Goal: Task Accomplishment & Management: Use online tool/utility

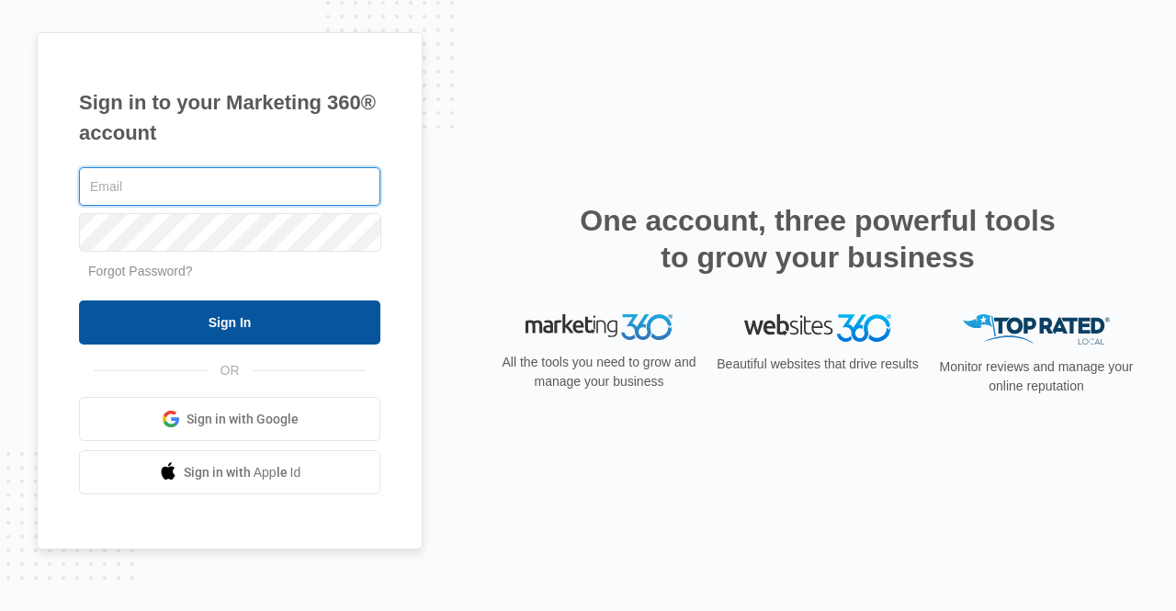
type input "[PERSON_NAME][EMAIL_ADDRESS][DOMAIN_NAME]"
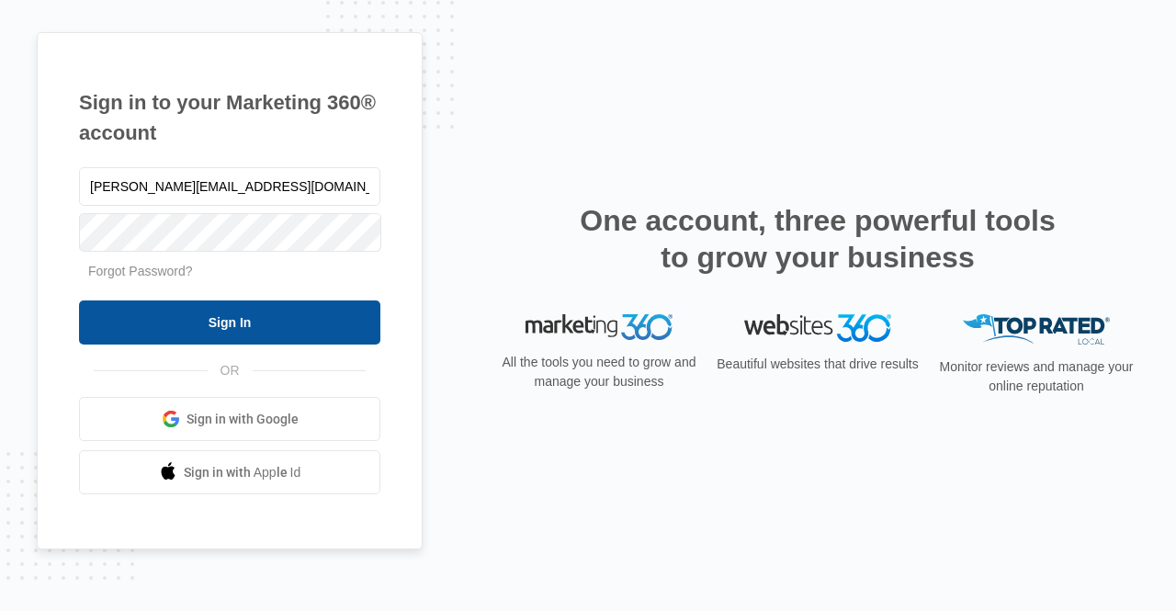
click at [195, 321] on input "Sign In" at bounding box center [229, 322] width 301 height 44
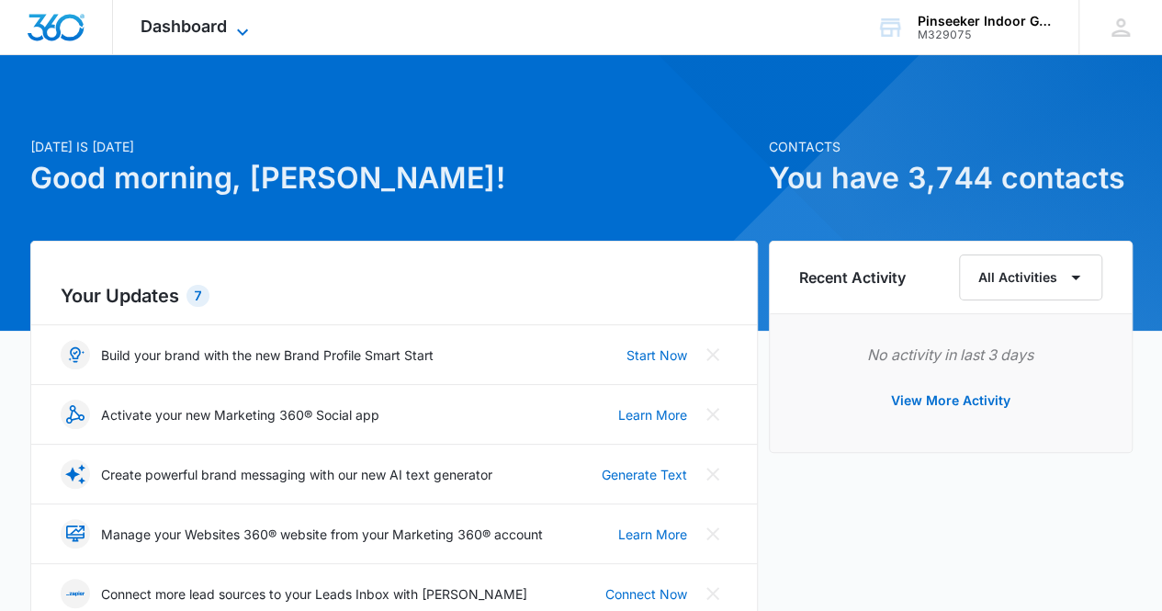
click at [233, 32] on div "Dashboard Apps Reputation Websites Forms CRM Email Social Content Ads Intellige…" at bounding box center [197, 27] width 168 height 54
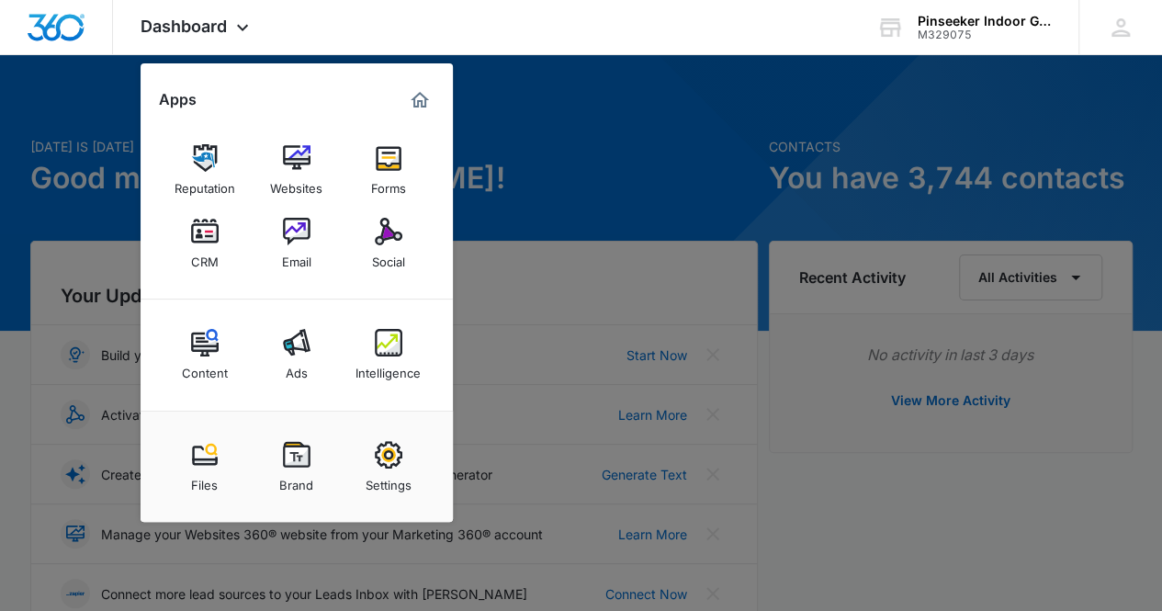
click at [208, 244] on img at bounding box center [205, 232] width 28 height 28
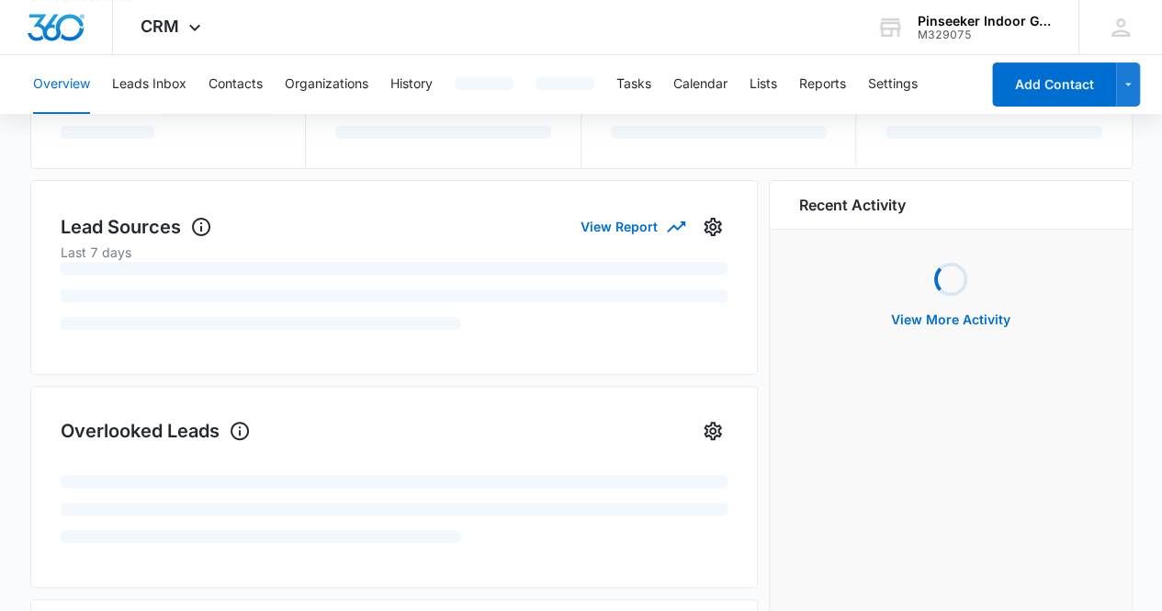
scroll to position [184, 0]
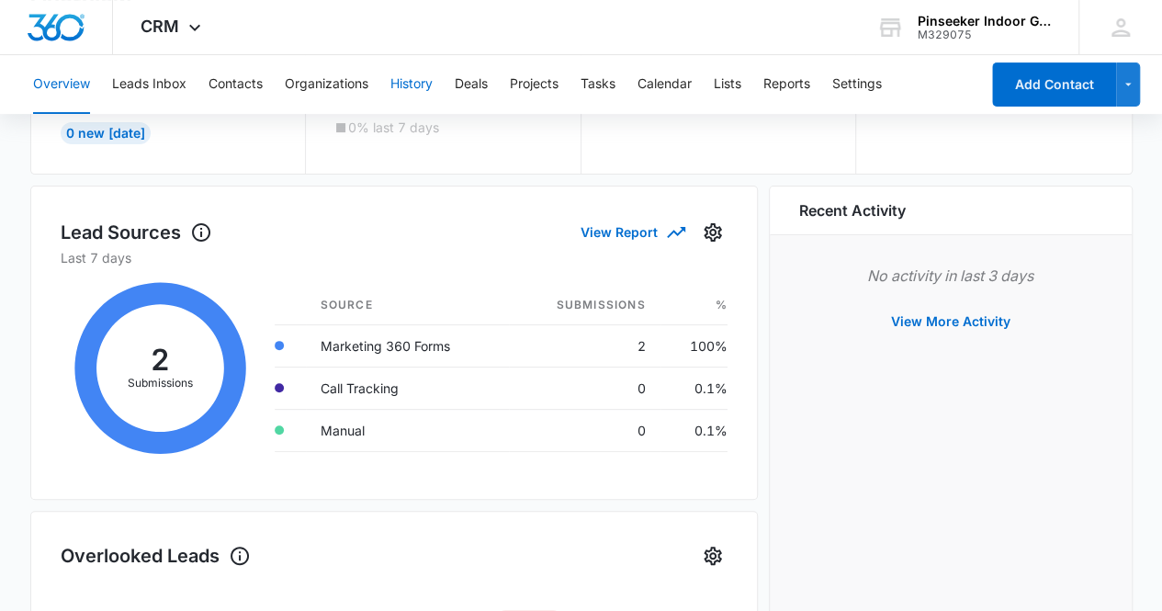
click at [428, 85] on button "History" at bounding box center [412, 84] width 42 height 59
